Goal: Information Seeking & Learning: Learn about a topic

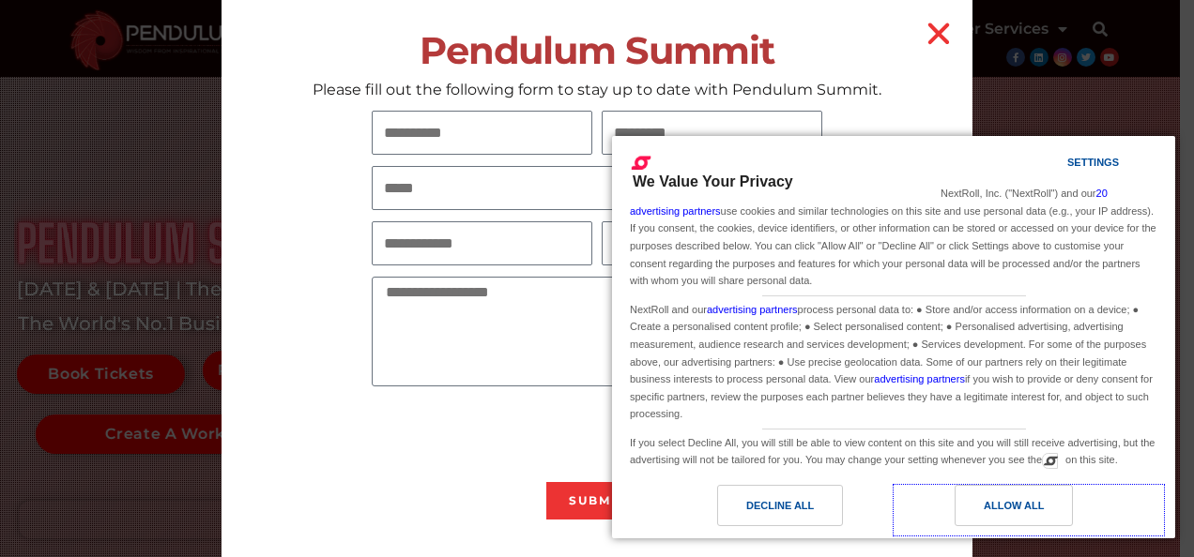
drag, startPoint x: 1001, startPoint y: 507, endPoint x: 991, endPoint y: 495, distance: 16.0
click at [1001, 507] on div "Allow All" at bounding box center [1014, 506] width 60 height 21
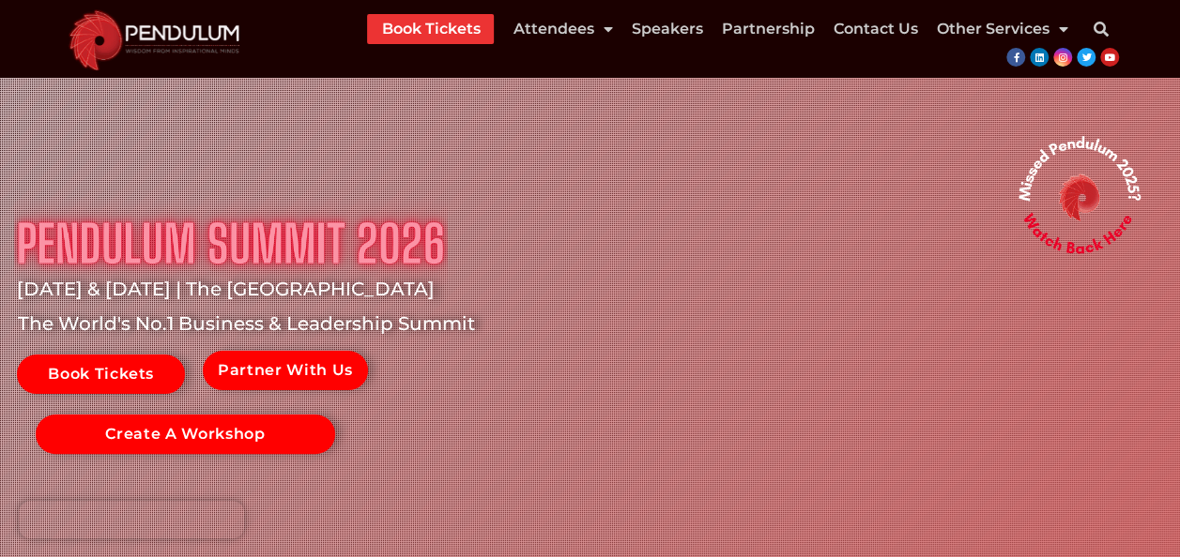
click at [930, 32] on li "Other Services Pendulum Workshops Pendulum 360 Offer" at bounding box center [996, 29] width 141 height 30
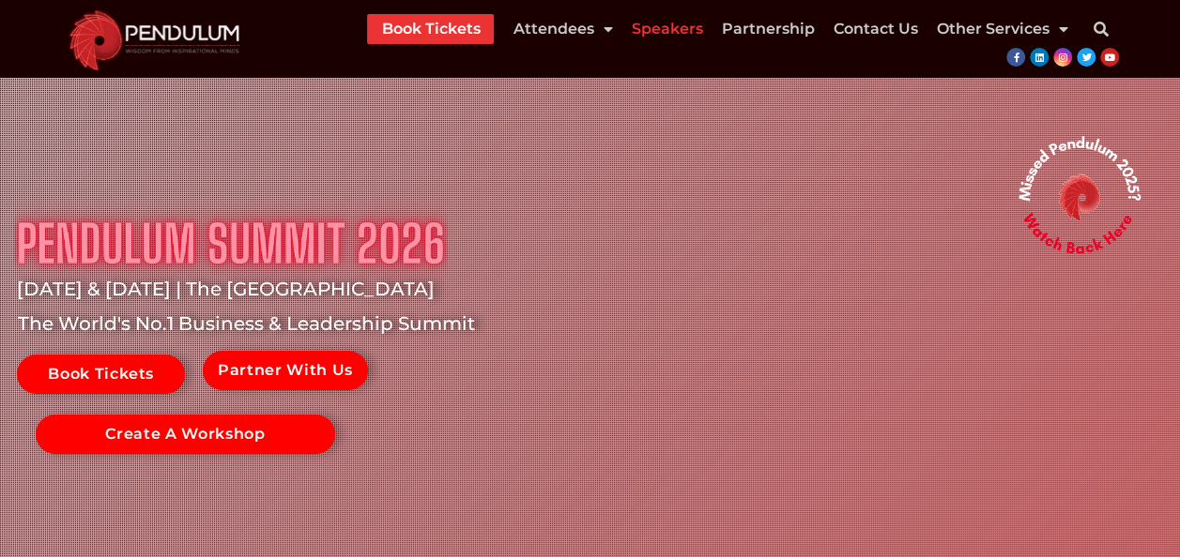
click at [693, 24] on link "Speakers" at bounding box center [666, 29] width 71 height 30
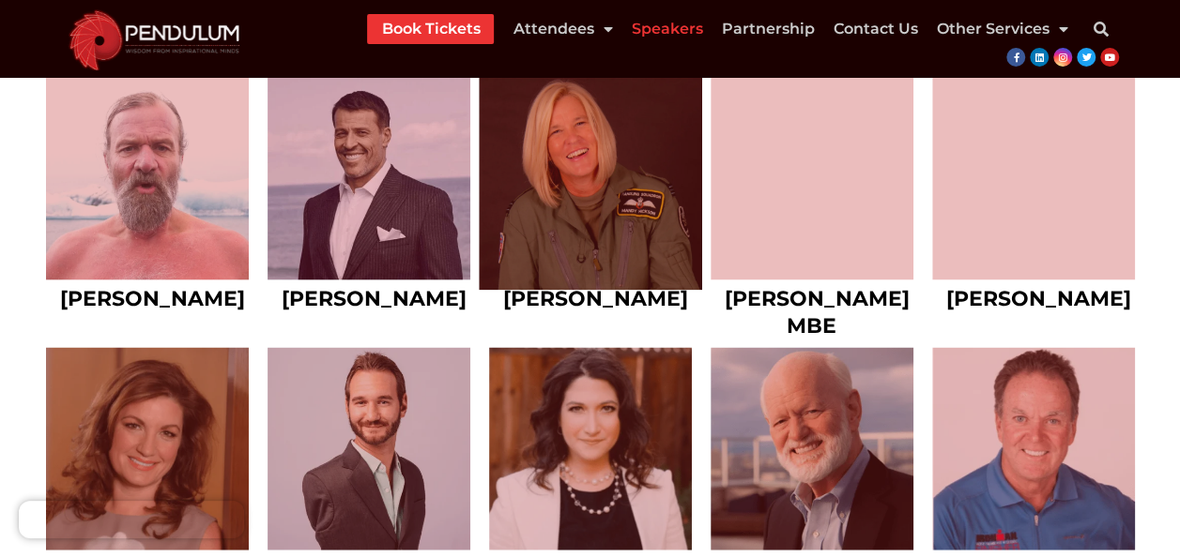
scroll to position [1877, 0]
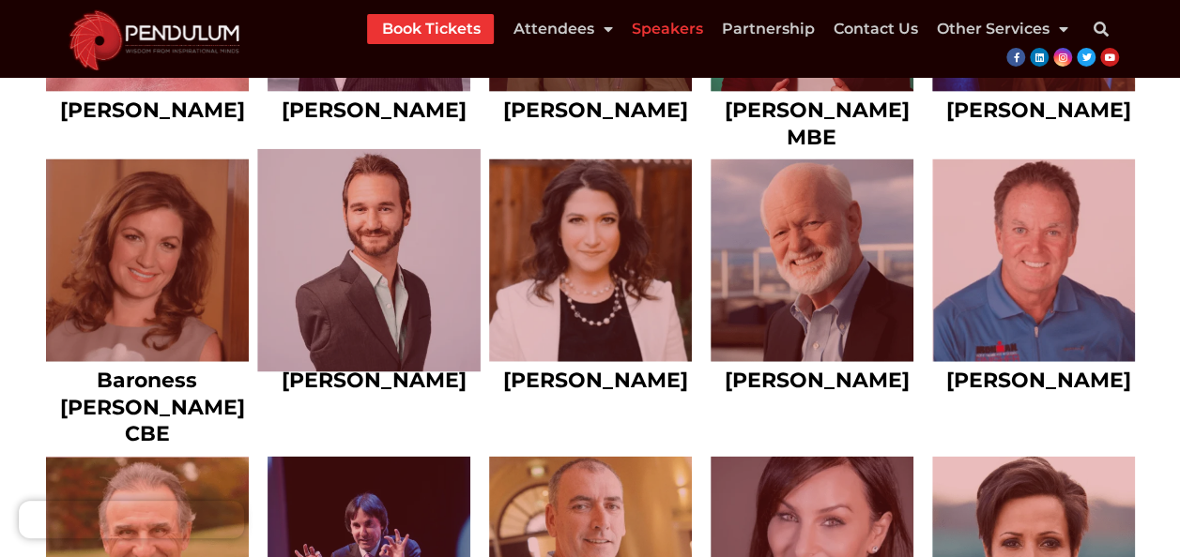
click at [362, 255] on link at bounding box center [368, 260] width 223 height 223
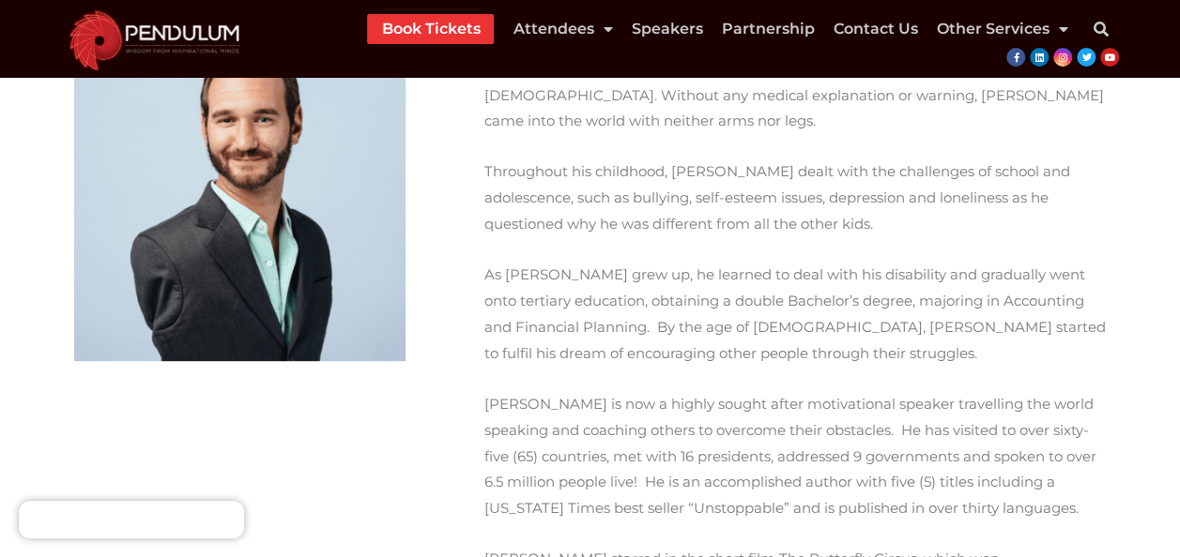
scroll to position [282, 0]
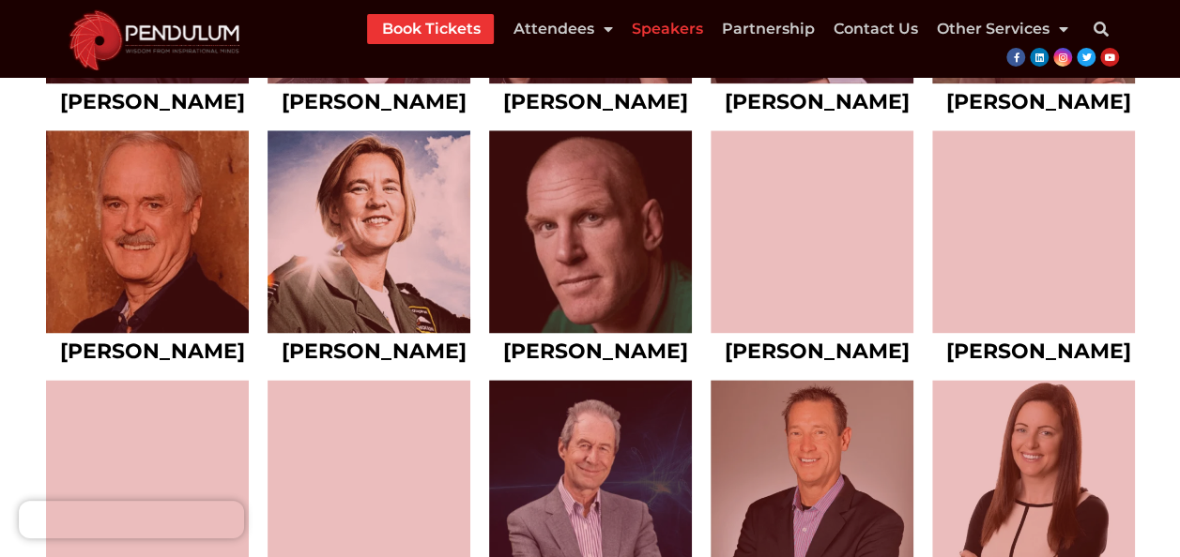
scroll to position [4692, 0]
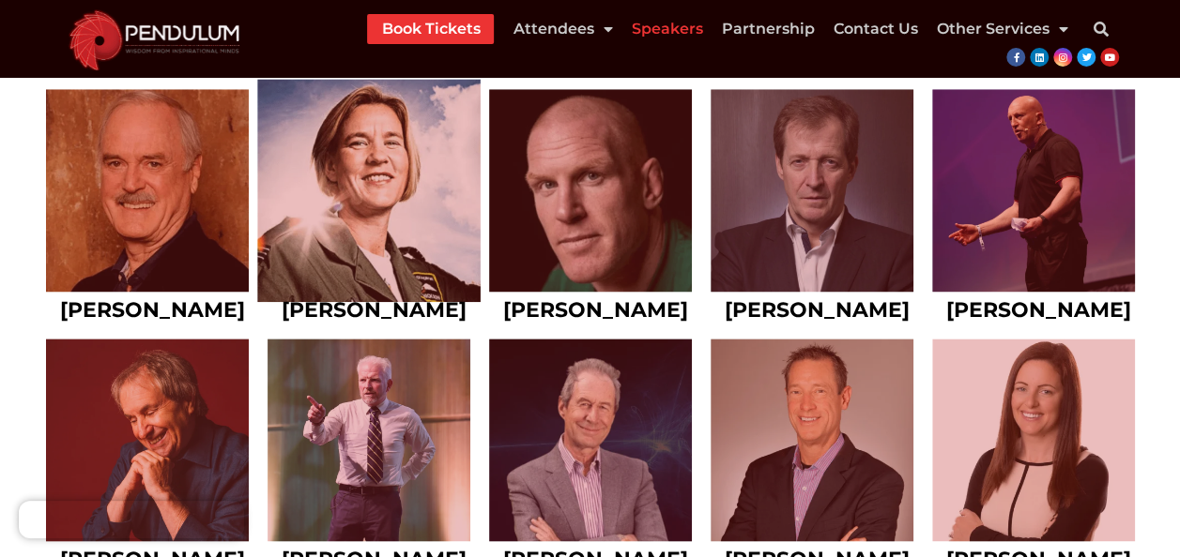
click at [358, 302] on link at bounding box center [368, 190] width 223 height 223
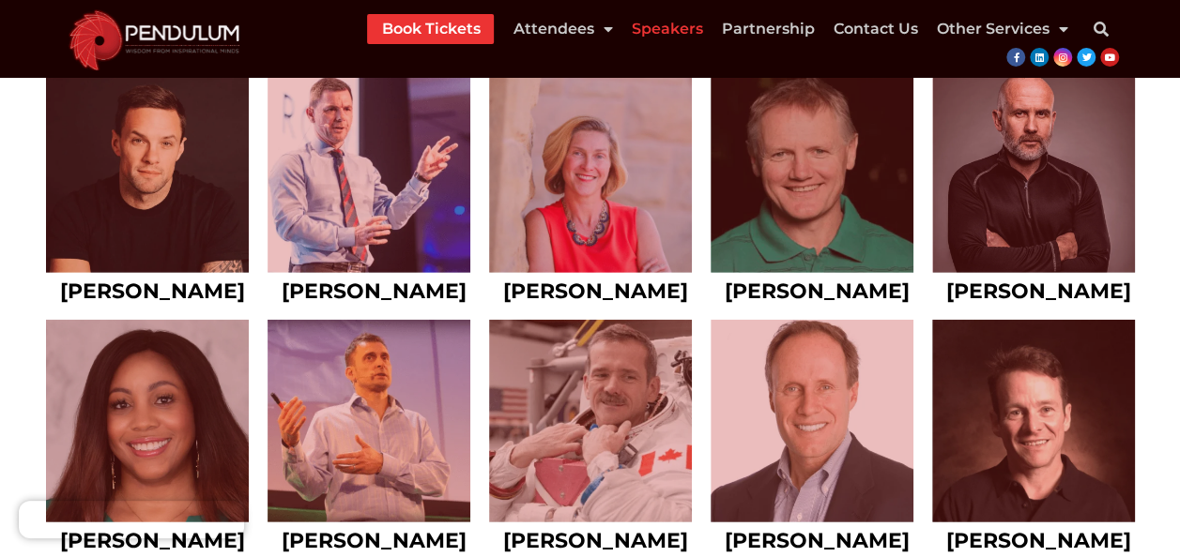
scroll to position [6006, 0]
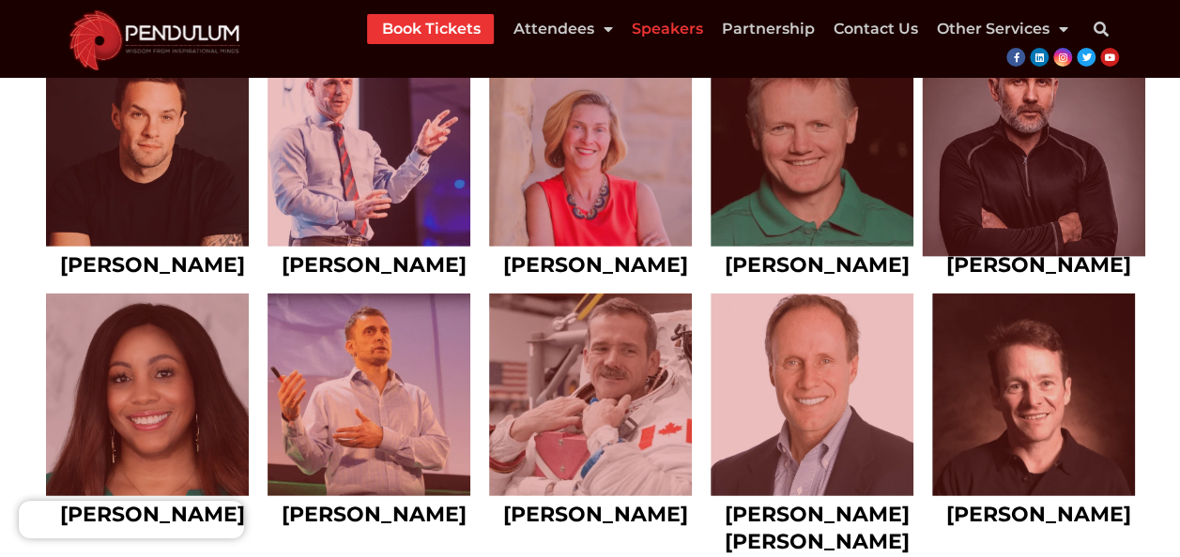
click at [1027, 257] on link at bounding box center [1033, 145] width 223 height 223
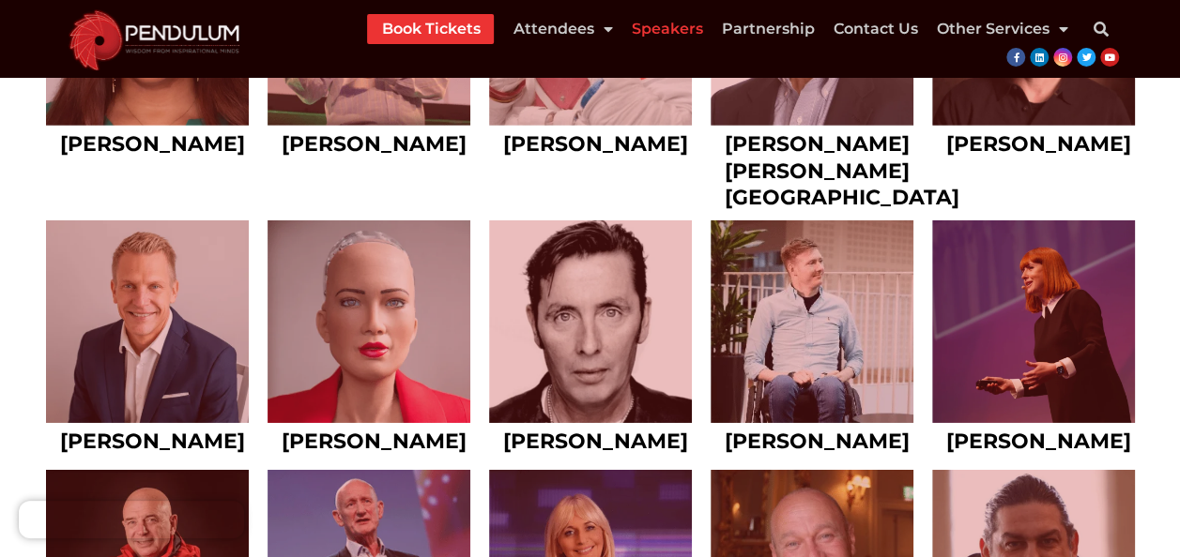
scroll to position [6194, 0]
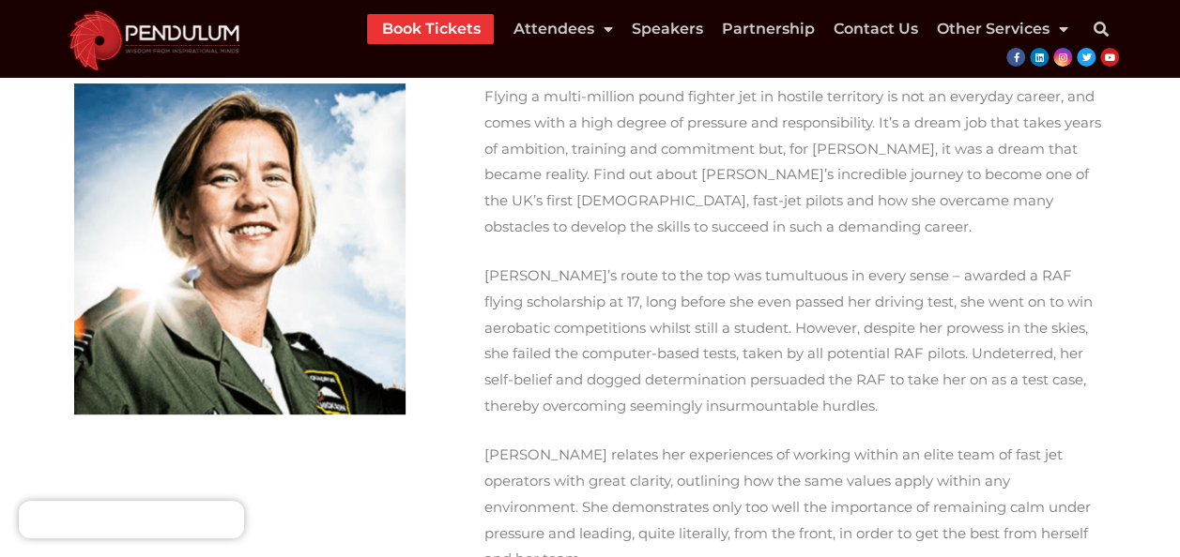
scroll to position [282, 0]
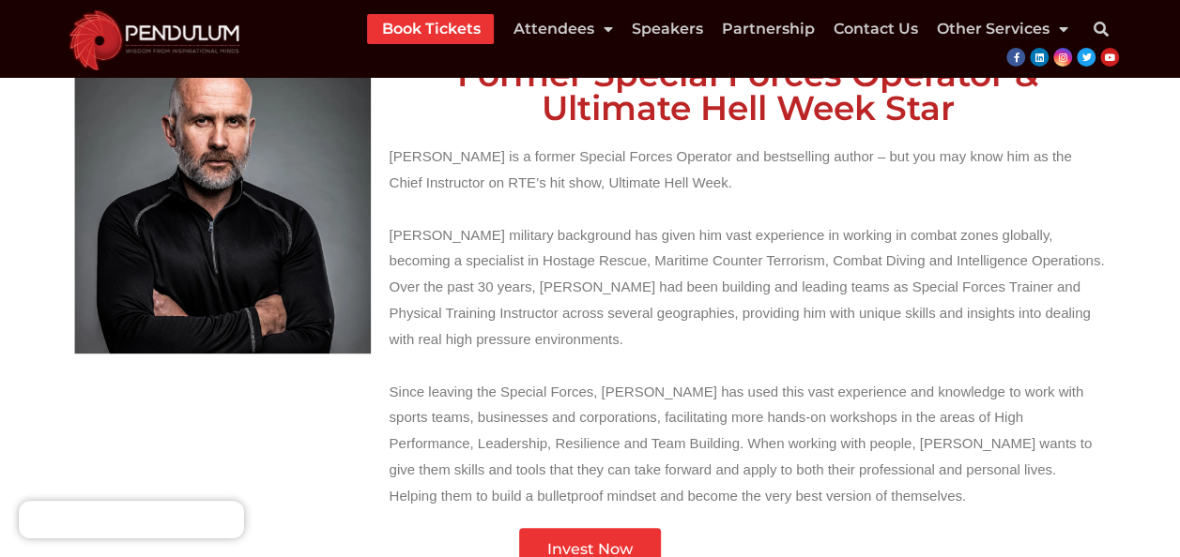
scroll to position [188, 0]
